Goal: Contribute content

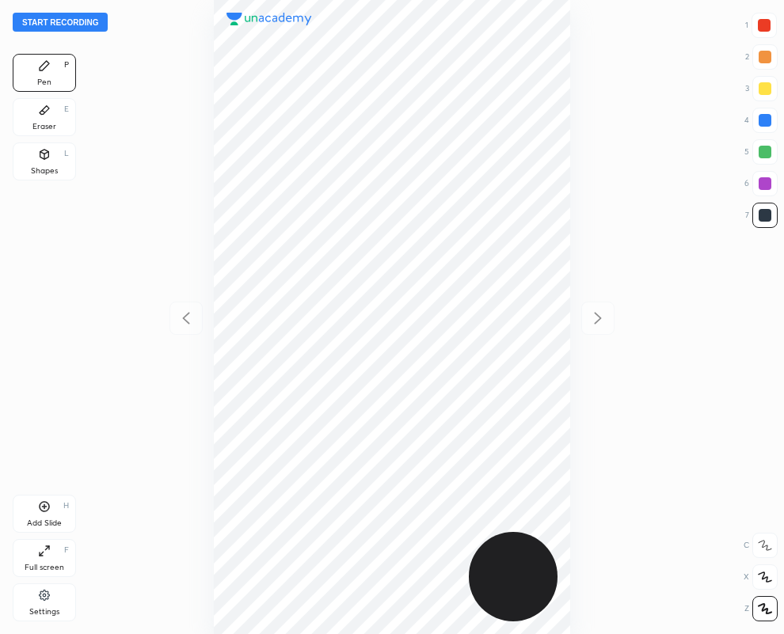
scroll to position [634, 531]
drag, startPoint x: 35, startPoint y: 111, endPoint x: 202, endPoint y: 164, distance: 175.3
click at [36, 112] on div "Eraser E" at bounding box center [44, 117] width 63 height 38
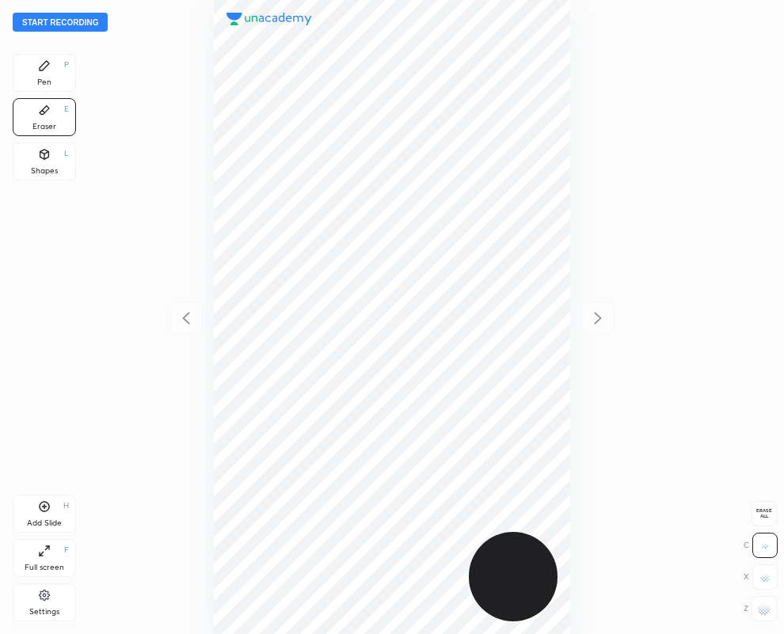
drag, startPoint x: 765, startPoint y: 618, endPoint x: 677, endPoint y: 555, distance: 107.9
click at [760, 611] on div at bounding box center [764, 608] width 25 height 25
click at [40, 80] on div "Pen" at bounding box center [44, 82] width 14 height 8
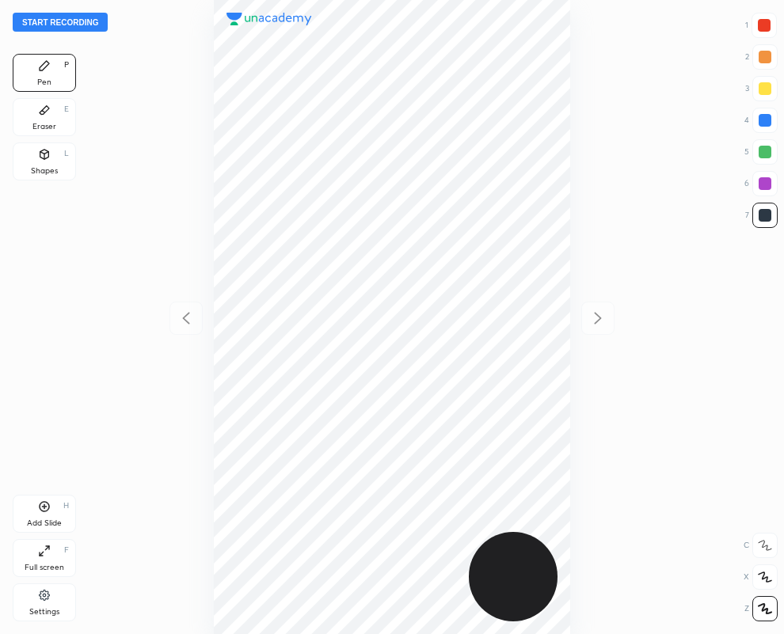
drag, startPoint x: 44, startPoint y: 112, endPoint x: 74, endPoint y: 189, distance: 82.8
click at [42, 112] on icon at bounding box center [45, 110] width 10 height 9
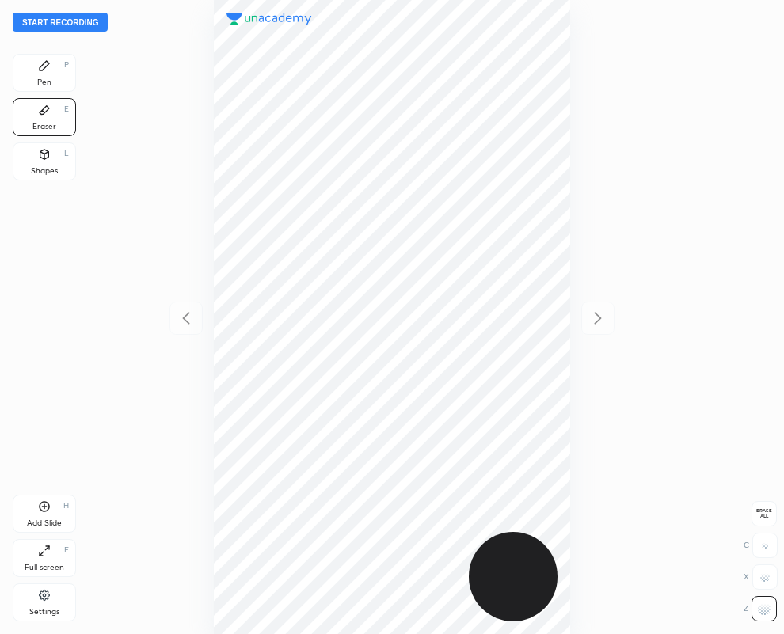
click at [38, 76] on div "Pen P" at bounding box center [44, 73] width 63 height 38
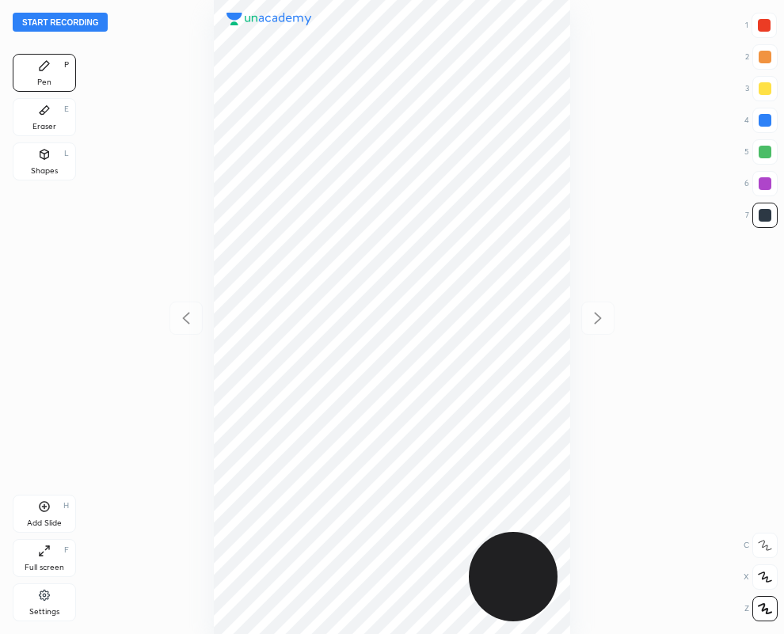
click at [771, 219] on div at bounding box center [764, 215] width 25 height 25
click at [46, 520] on div "Add Slide" at bounding box center [44, 524] width 35 height 8
click at [51, 123] on div "Eraser" at bounding box center [44, 127] width 24 height 8
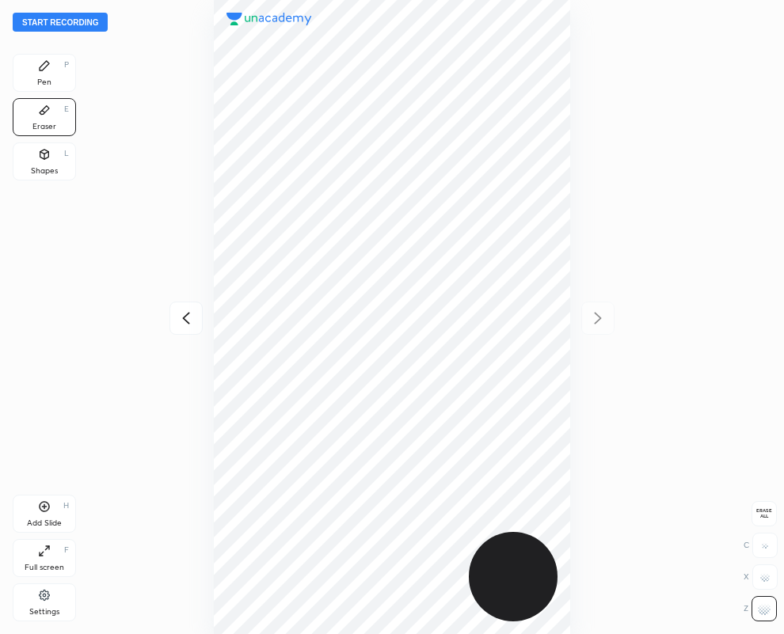
click at [48, 78] on div "Pen" at bounding box center [44, 82] width 14 height 8
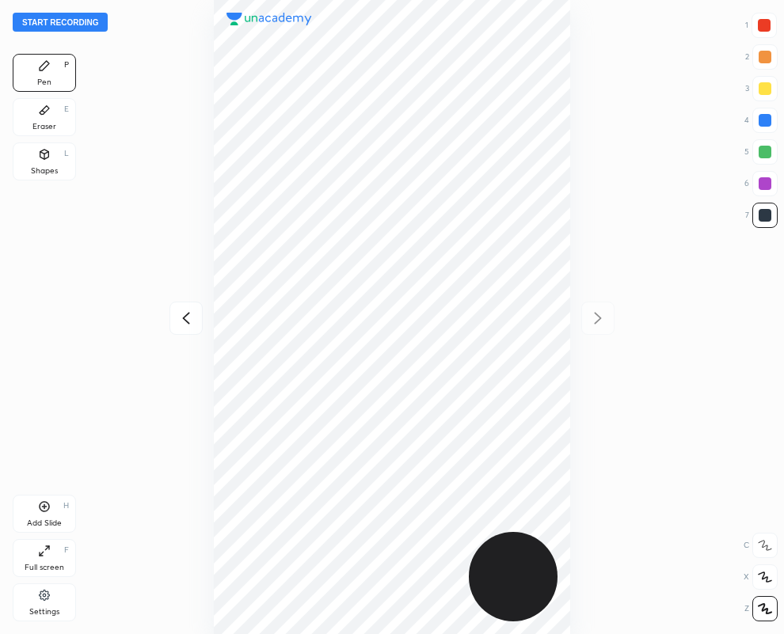
click at [182, 318] on icon at bounding box center [186, 318] width 19 height 19
click at [595, 313] on icon at bounding box center [598, 318] width 7 height 12
click at [765, 123] on div at bounding box center [765, 120] width 13 height 13
click at [761, 214] on div at bounding box center [765, 215] width 13 height 13
drag, startPoint x: 771, startPoint y: 24, endPoint x: 602, endPoint y: 93, distance: 182.5
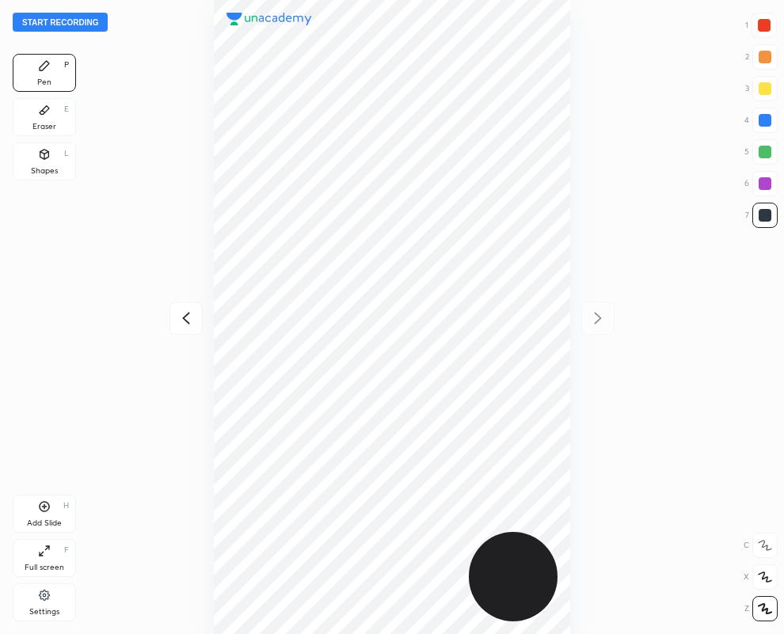
click at [772, 26] on div at bounding box center [764, 25] width 25 height 25
drag, startPoint x: 48, startPoint y: 120, endPoint x: 163, endPoint y: 175, distance: 127.9
click at [46, 120] on div "Eraser E" at bounding box center [44, 117] width 63 height 38
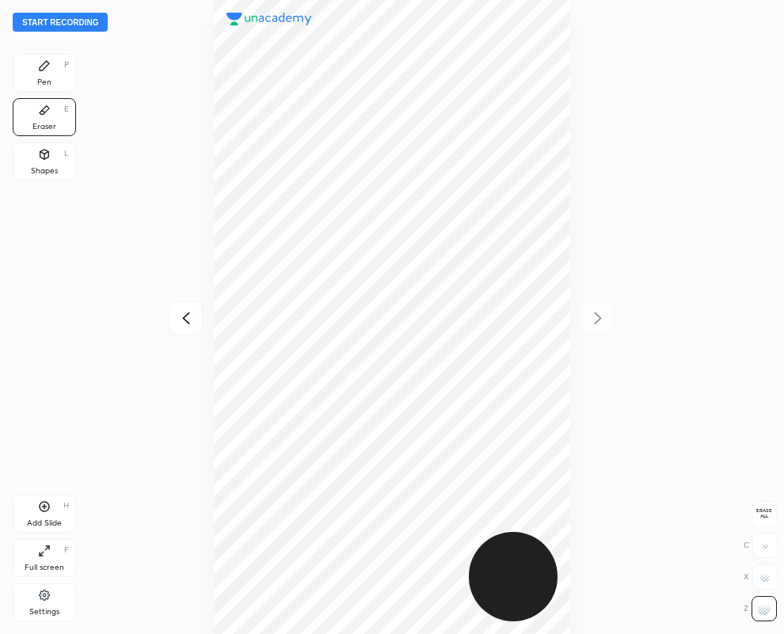
click at [36, 79] on div "Pen P" at bounding box center [44, 73] width 63 height 38
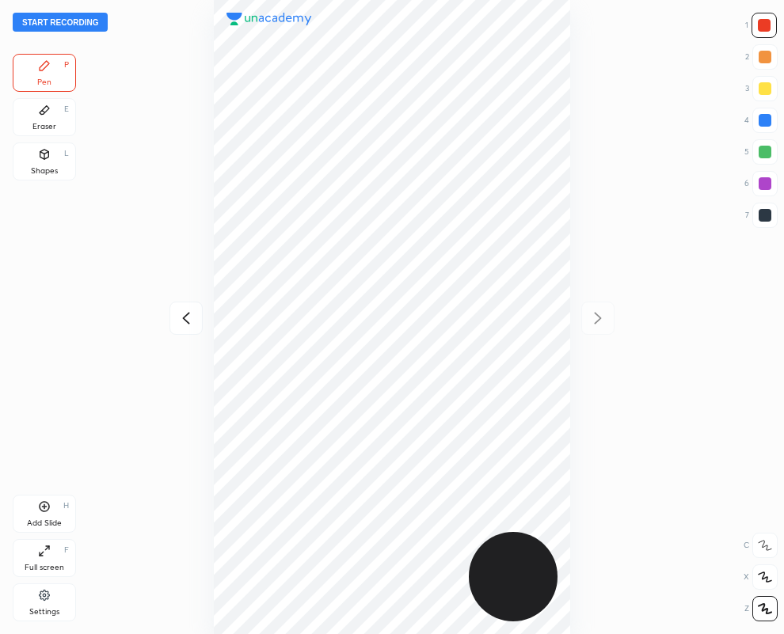
click at [186, 315] on icon at bounding box center [186, 318] width 19 height 19
click at [764, 177] on div at bounding box center [765, 183] width 13 height 13
click at [61, 14] on button "Start recording" at bounding box center [60, 22] width 95 height 19
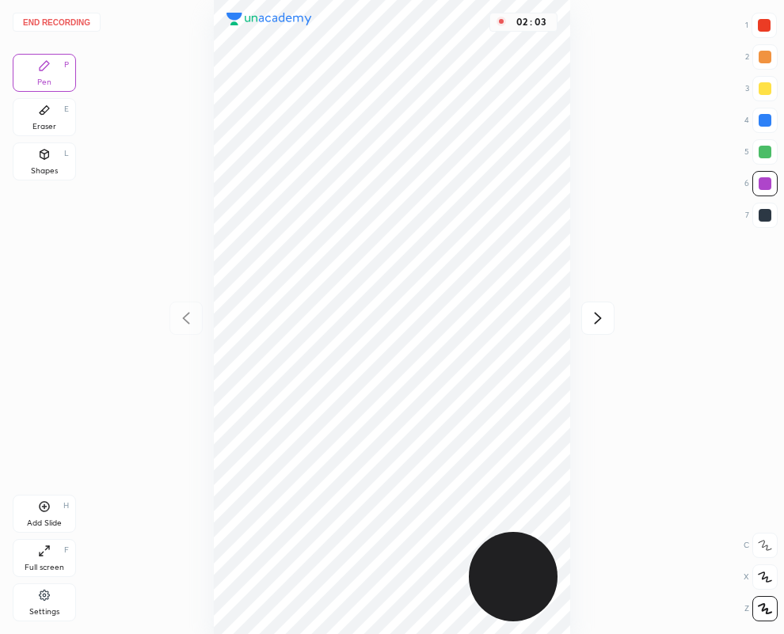
click at [596, 315] on icon at bounding box center [597, 318] width 19 height 19
click at [86, 24] on button "End recording" at bounding box center [57, 22] width 88 height 19
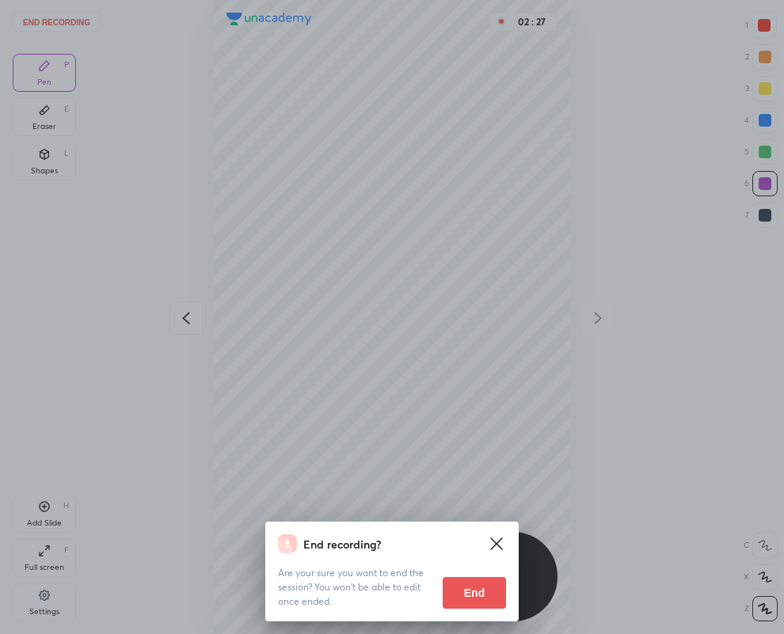
drag, startPoint x: 456, startPoint y: 587, endPoint x: 211, endPoint y: 634, distance: 249.9
click at [456, 587] on button "End" at bounding box center [474, 593] width 63 height 32
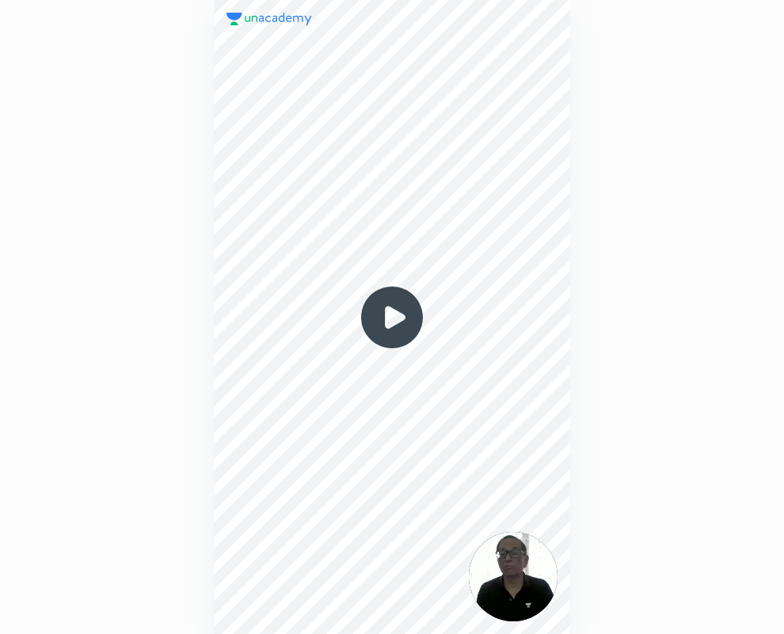
scroll to position [634, 531]
click at [394, 318] on img at bounding box center [392, 318] width 76 height 76
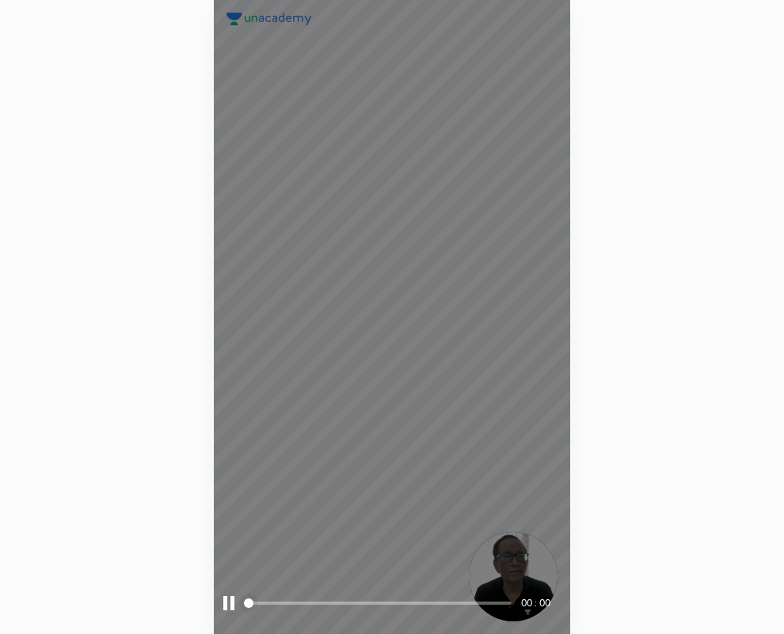
click at [392, 318] on div "00 : 00" at bounding box center [392, 317] width 357 height 634
click at [230, 600] on div at bounding box center [228, 603] width 11 height 14
